Goal: Task Accomplishment & Management: Manage account settings

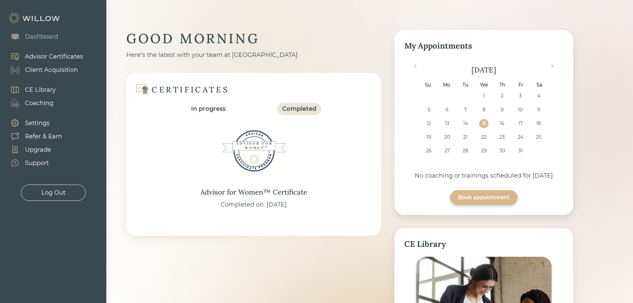
click at [46, 67] on div "Client Acquisition" at bounding box center [51, 69] width 53 height 9
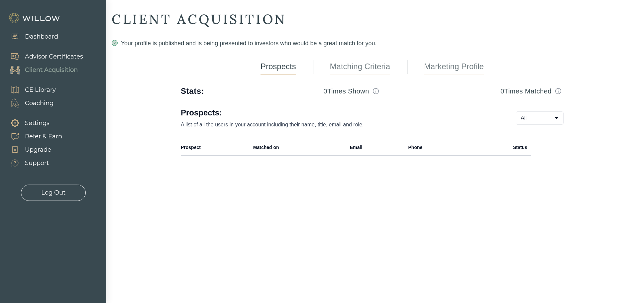
click at [443, 70] on link "Marketing Profile" at bounding box center [454, 66] width 60 height 17
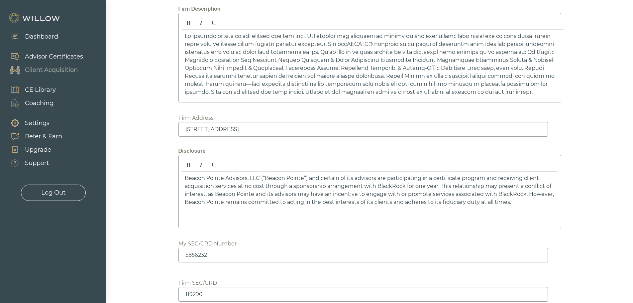
scroll to position [894, 0]
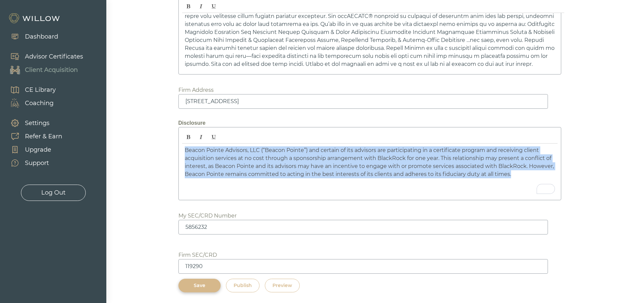
drag, startPoint x: 525, startPoint y: 179, endPoint x: 166, endPoint y: 139, distance: 361.2
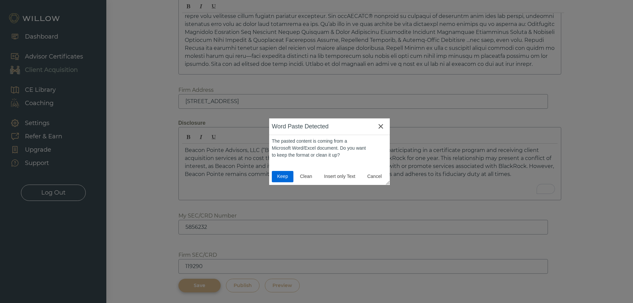
click at [276, 180] on button "Keep" at bounding box center [283, 176] width 22 height 11
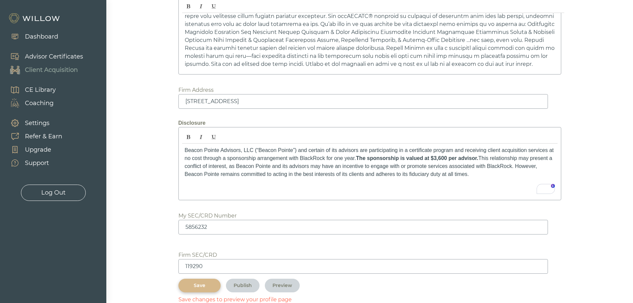
click at [203, 287] on div "Save" at bounding box center [199, 285] width 27 height 7
click at [286, 283] on div "Preview" at bounding box center [282, 285] width 20 height 7
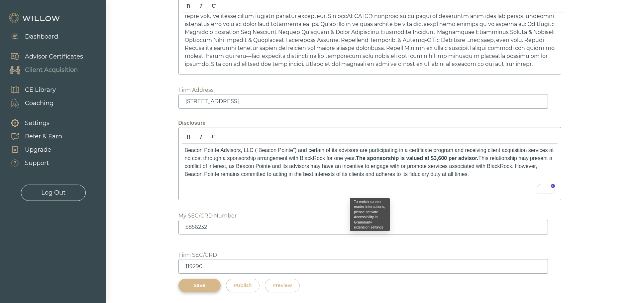
click at [412, 157] on strong "The sponsorship is valued at $3,600 per advisor." at bounding box center [417, 158] width 122 height 6
drag, startPoint x: 495, startPoint y: 157, endPoint x: 356, endPoint y: 157, distance: 139.2
click at [356, 157] on span "Beacon Pointe Advisors, LLC (“Beacon Pointe”) and certain of its advisors are p…" at bounding box center [369, 162] width 369 height 30
click at [189, 137] on icon "Bold" at bounding box center [188, 137] width 4 height 4
click at [209, 288] on div "Save" at bounding box center [199, 285] width 27 height 7
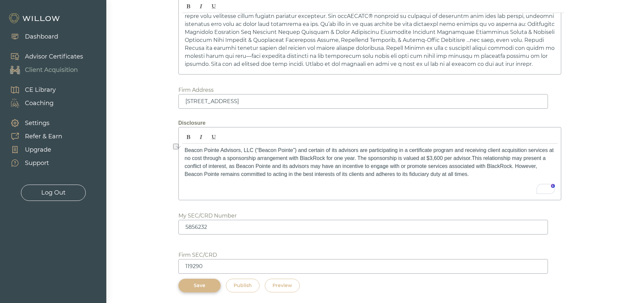
click at [282, 286] on div "Preview" at bounding box center [282, 285] width 20 height 7
click at [240, 286] on div "Publish" at bounding box center [242, 285] width 18 height 7
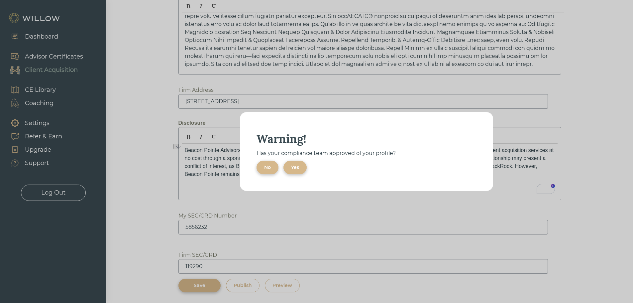
click at [299, 171] on button "Yes" at bounding box center [294, 167] width 23 height 14
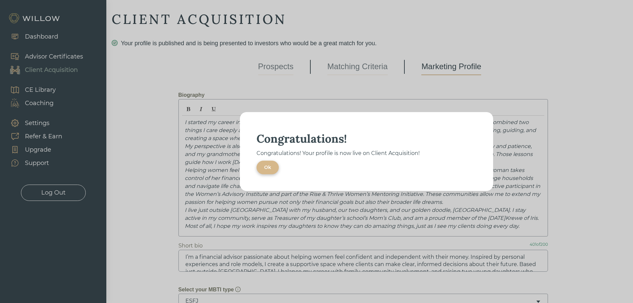
click at [268, 171] on button "Ok" at bounding box center [267, 167] width 22 height 14
